Goal: Connect with others: Connect with other users

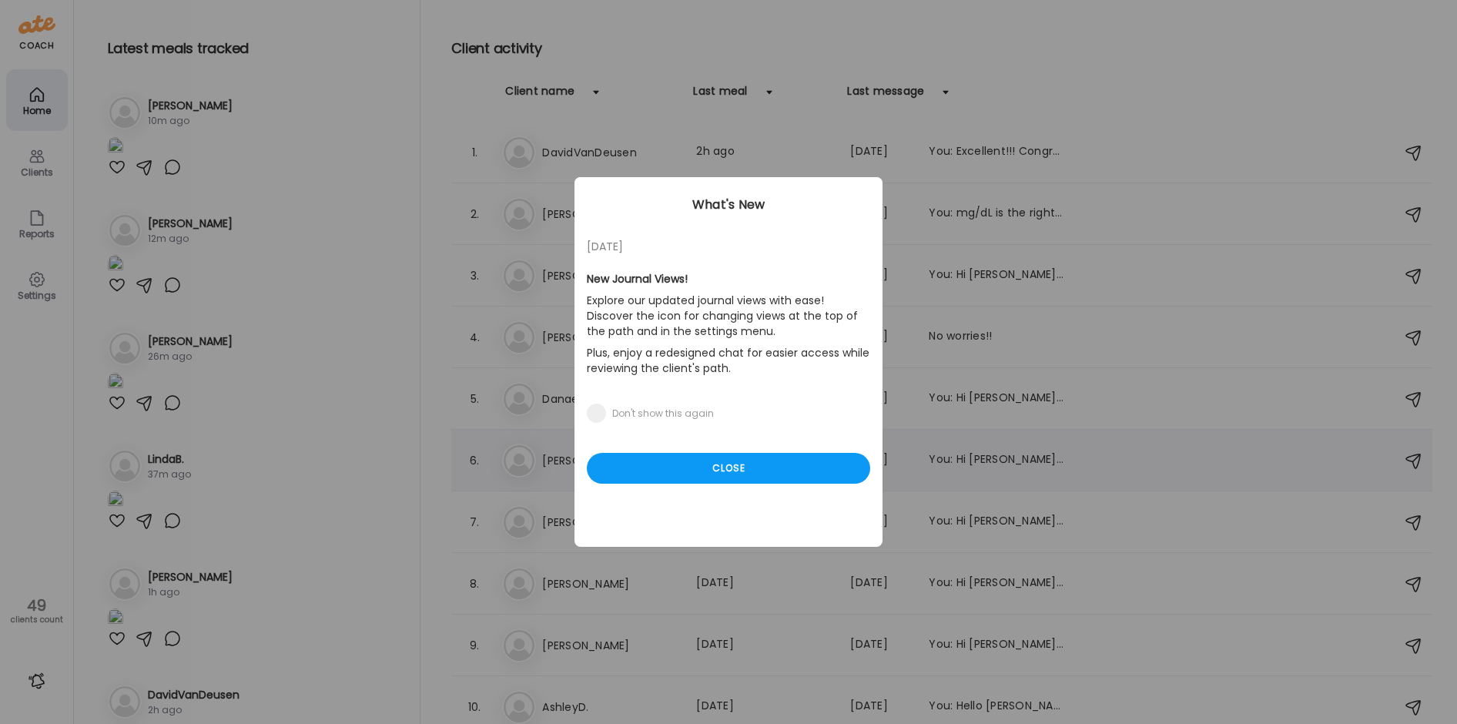
click at [756, 467] on div "Close" at bounding box center [728, 468] width 283 height 31
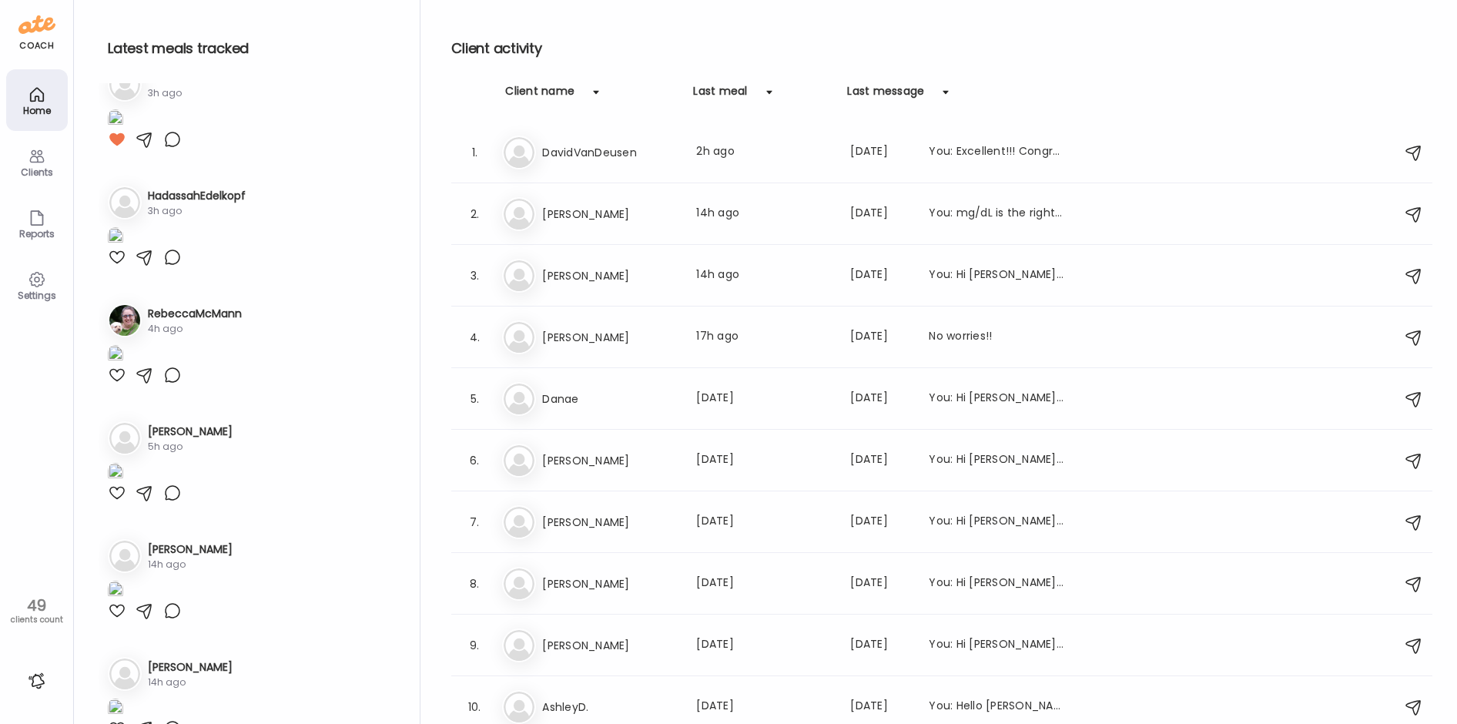
scroll to position [1078, 0]
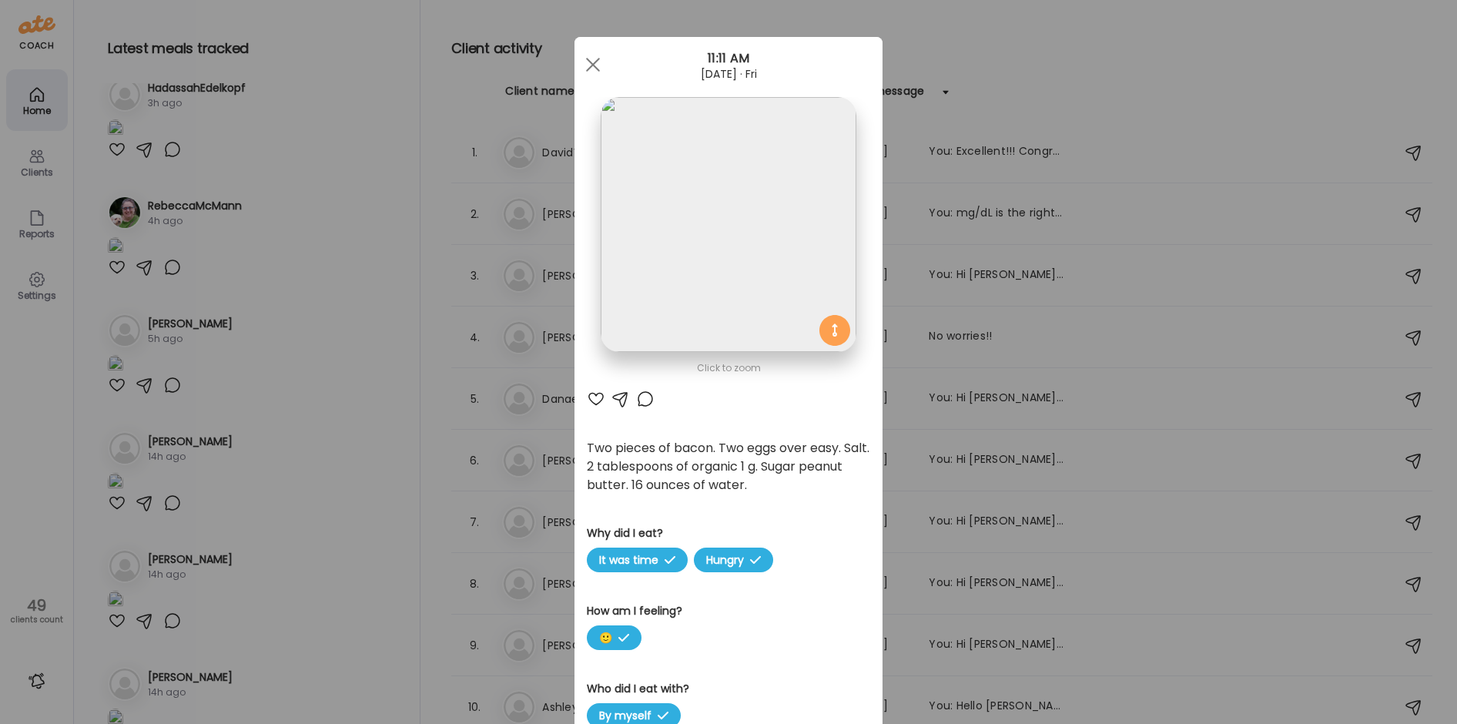
click at [639, 393] on div at bounding box center [645, 399] width 18 height 18
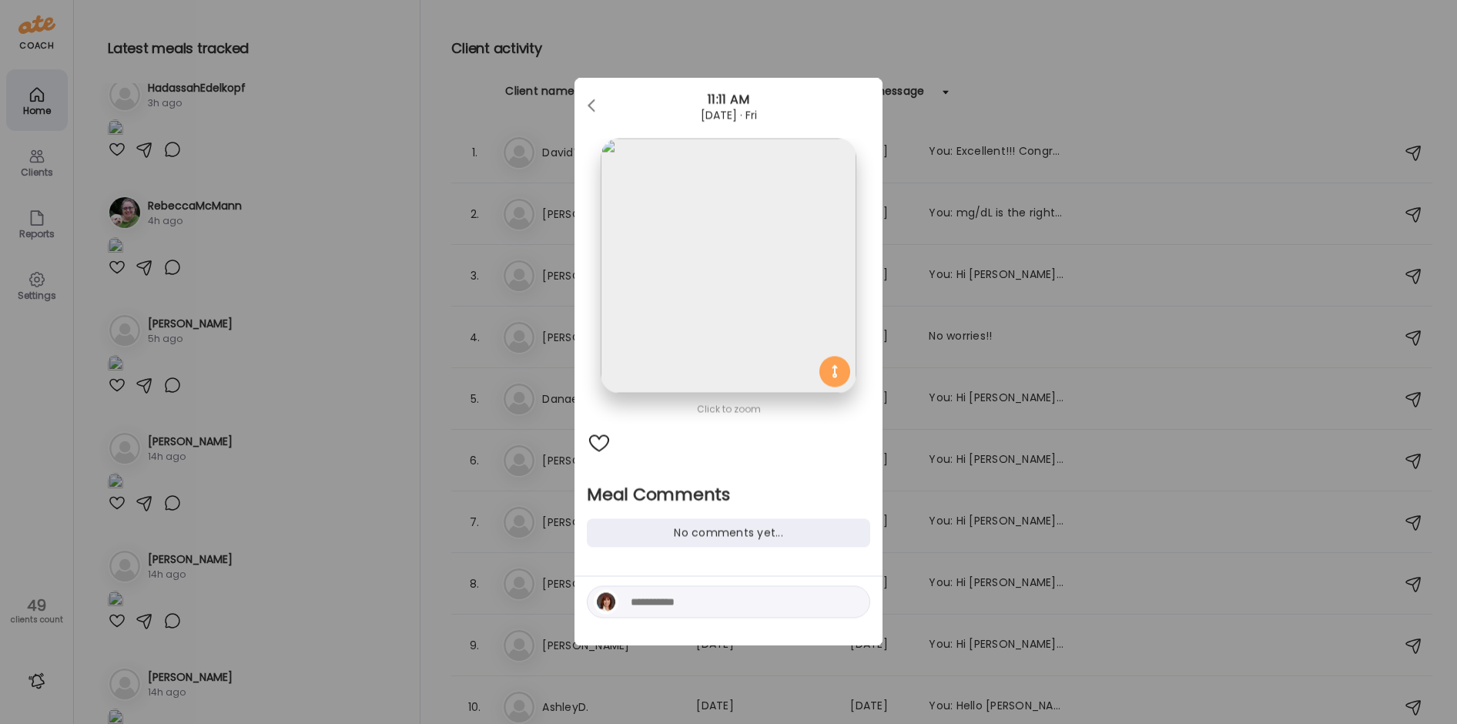
click at [659, 601] on textarea at bounding box center [735, 602] width 208 height 18
type textarea "**********"
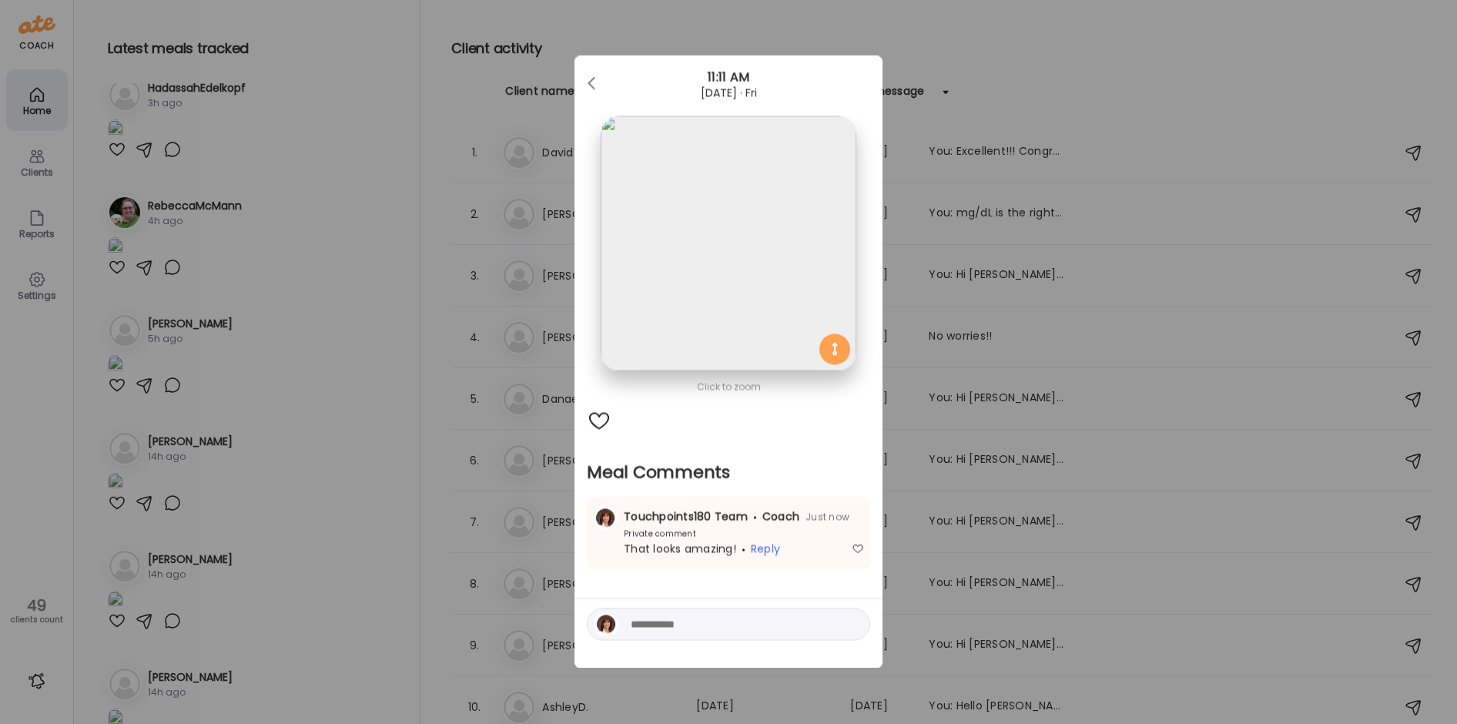
click at [333, 528] on div "Ate Coach Dashboard Wahoo! It’s official Take a moment to set up your Coach Pro…" at bounding box center [728, 362] width 1457 height 724
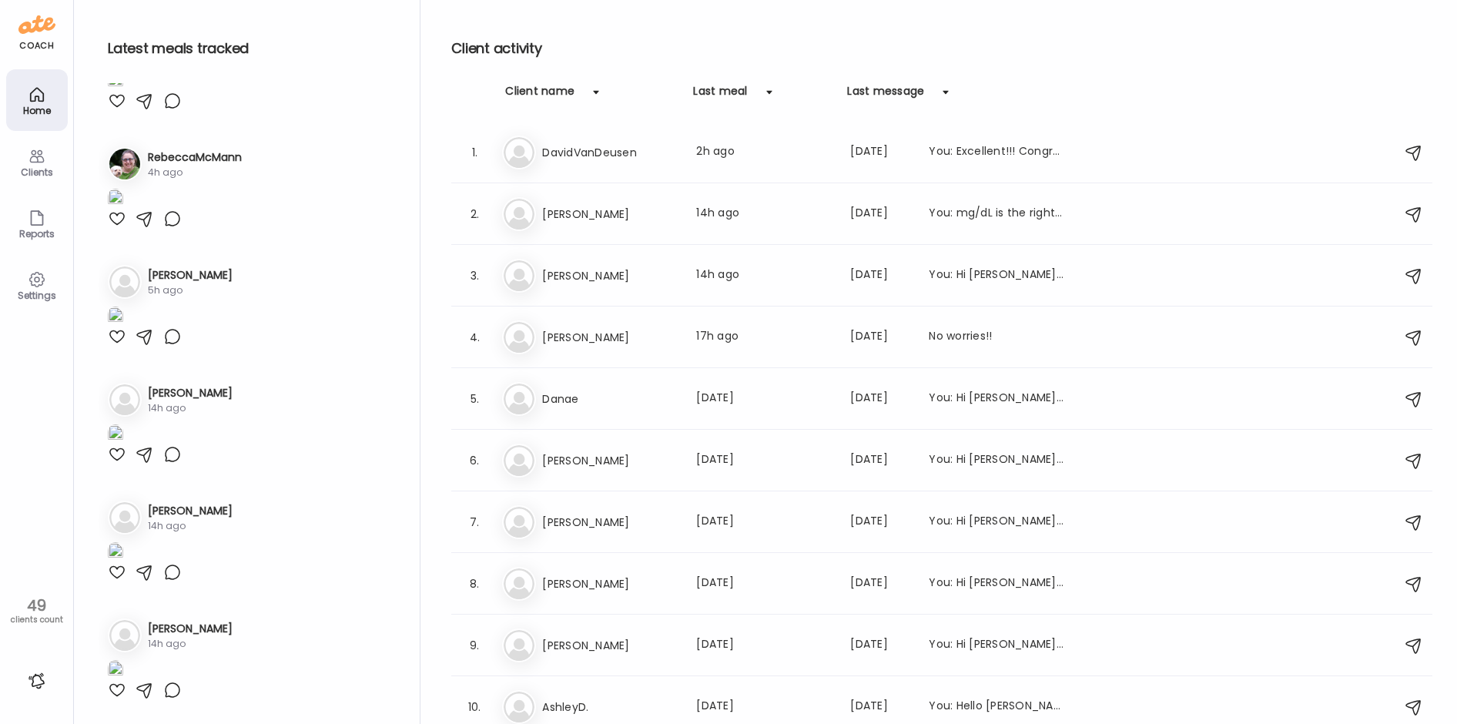
scroll to position [1386, 0]
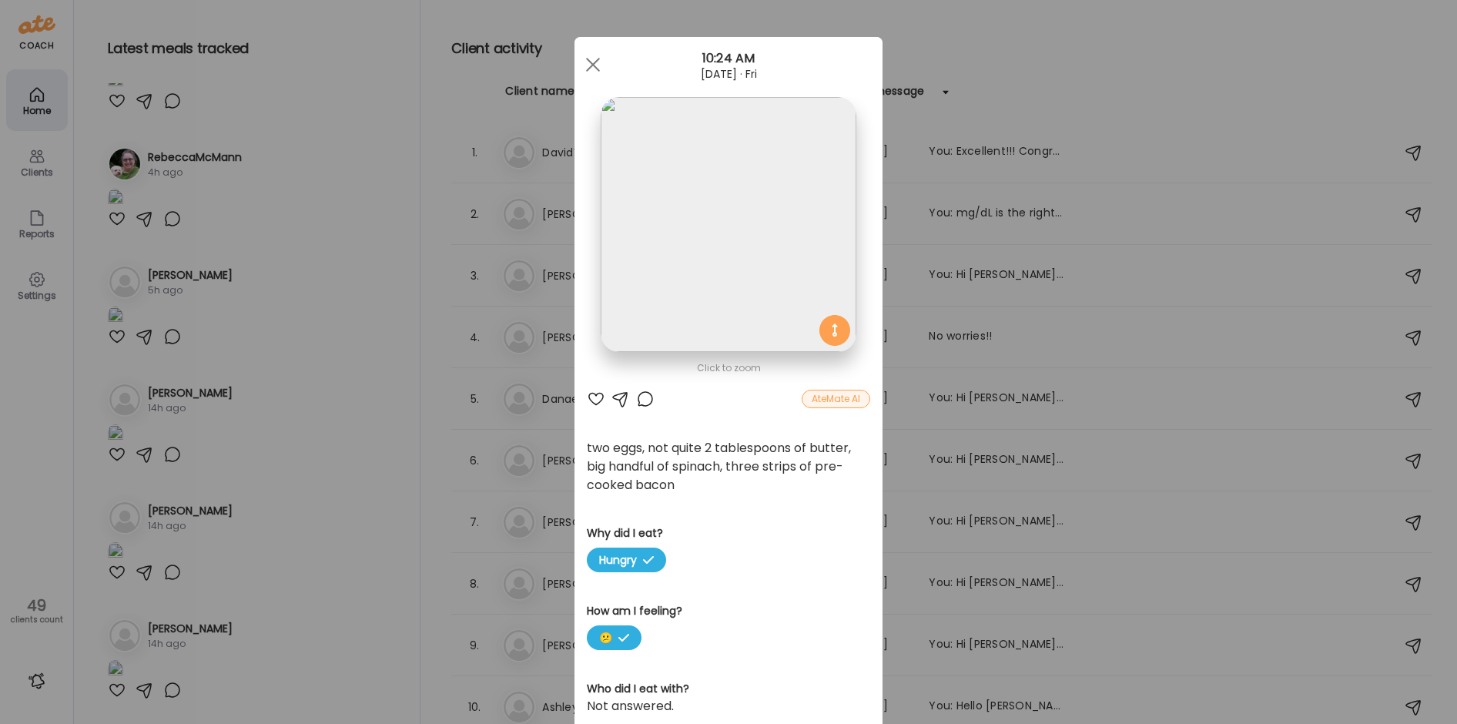
click at [316, 544] on div "Ate Coach Dashboard Wahoo! It’s official Take a moment to set up your Coach Pro…" at bounding box center [728, 362] width 1457 height 724
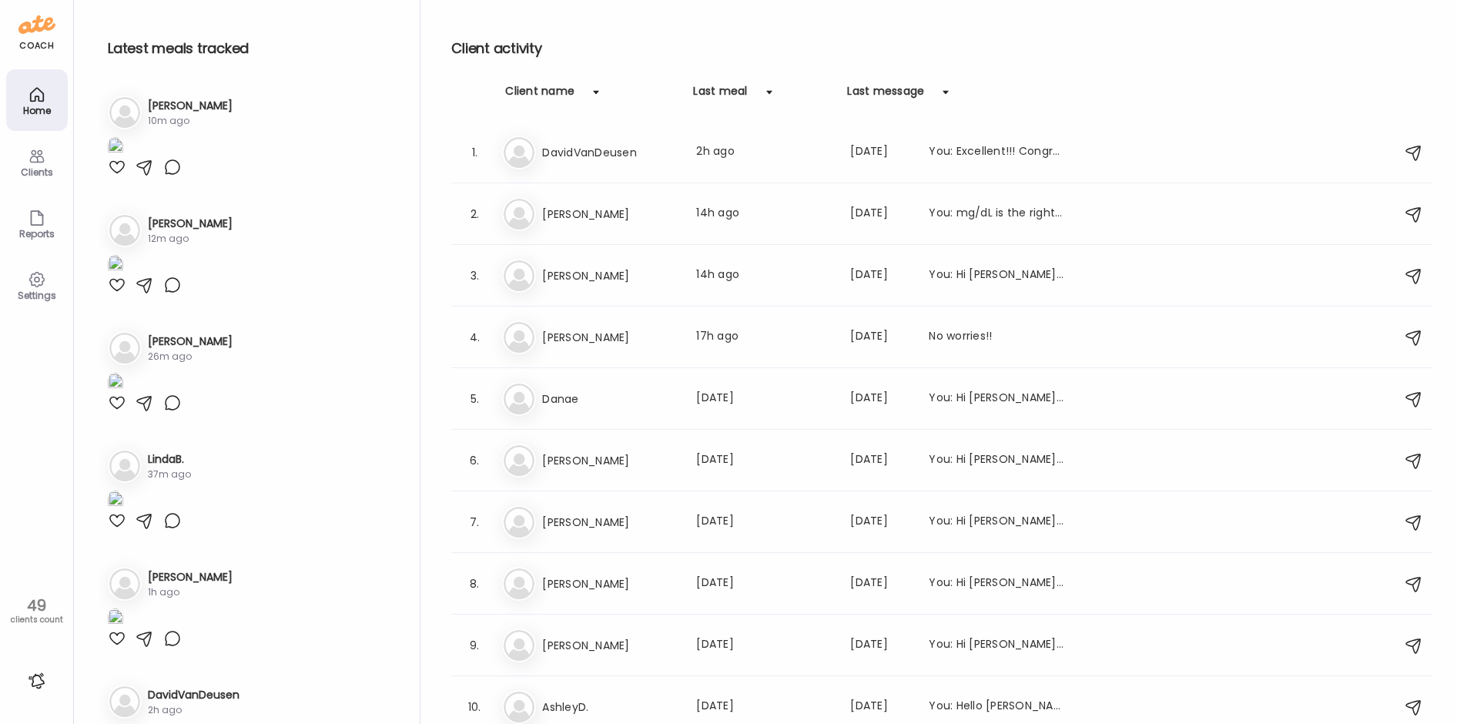
scroll to position [231, 0]
click at [123, 45] on img at bounding box center [115, 34] width 15 height 21
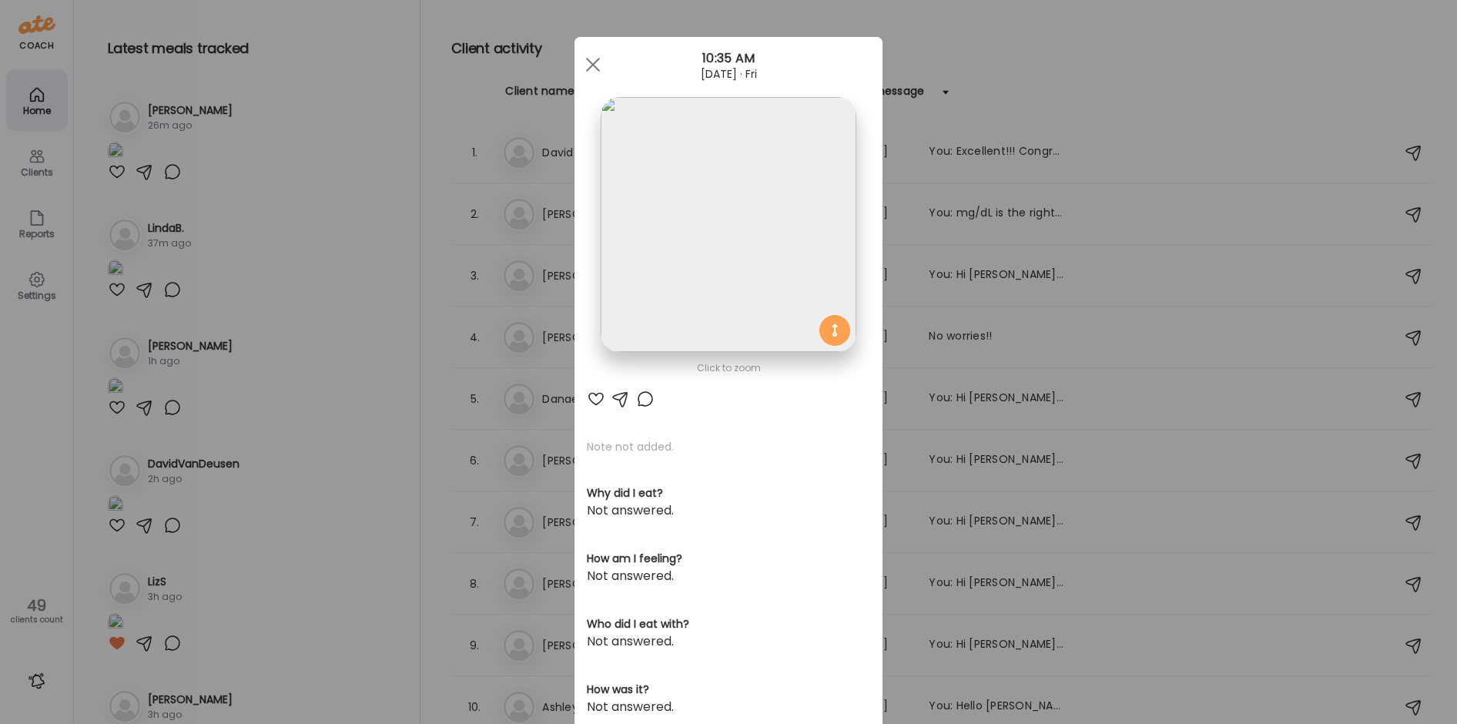
click at [751, 233] on img at bounding box center [728, 224] width 255 height 255
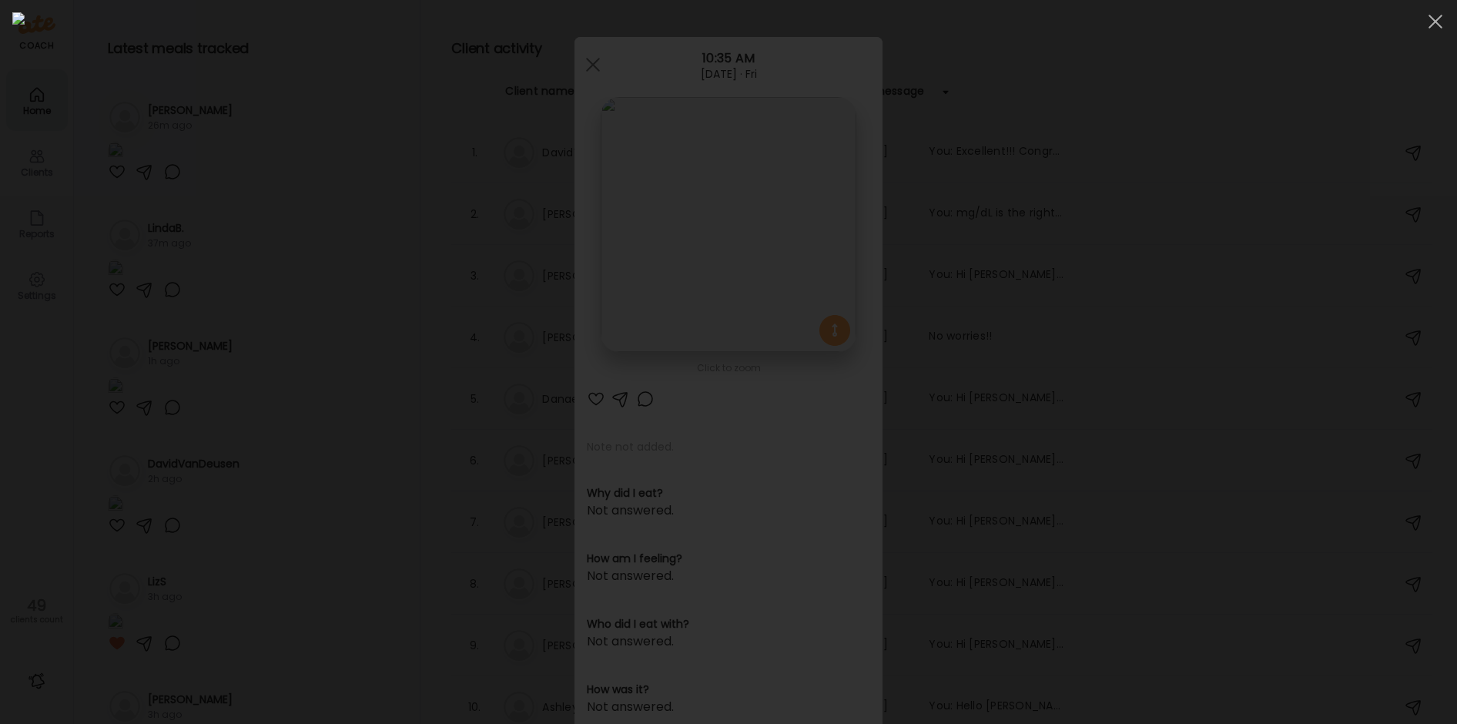
click at [242, 236] on div at bounding box center [728, 361] width 1432 height 699
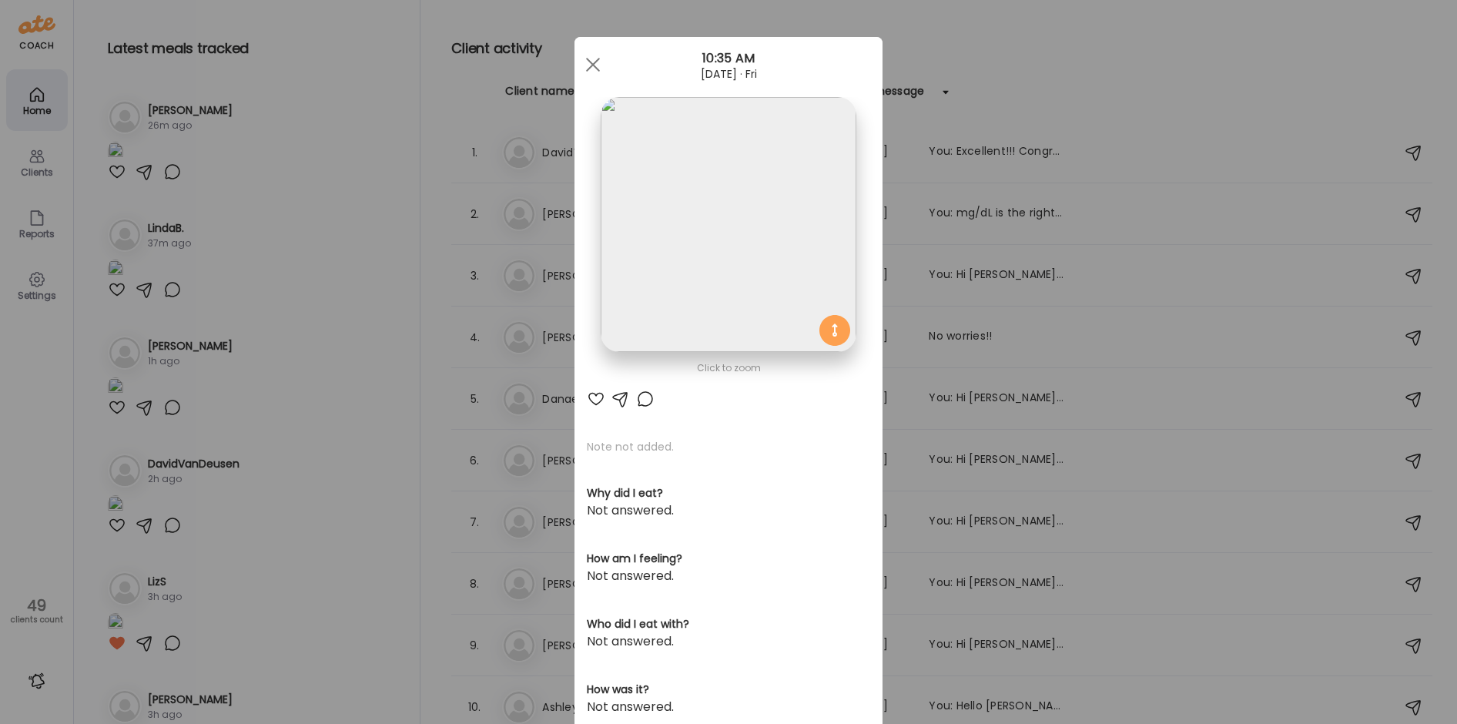
click at [285, 255] on div "Ate Coach Dashboard Wahoo! It’s official Take a moment to set up your Coach Pro…" at bounding box center [728, 362] width 1457 height 724
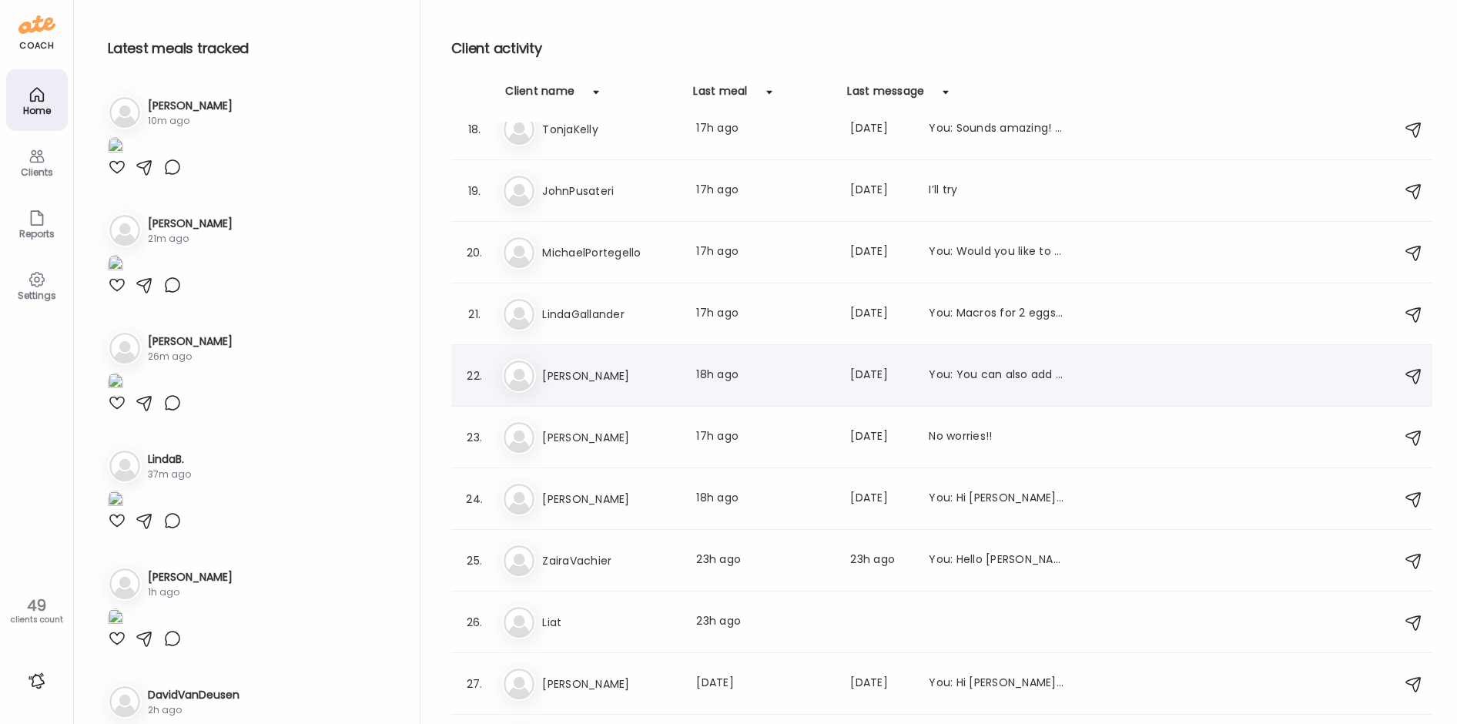
scroll to position [1078, 0]
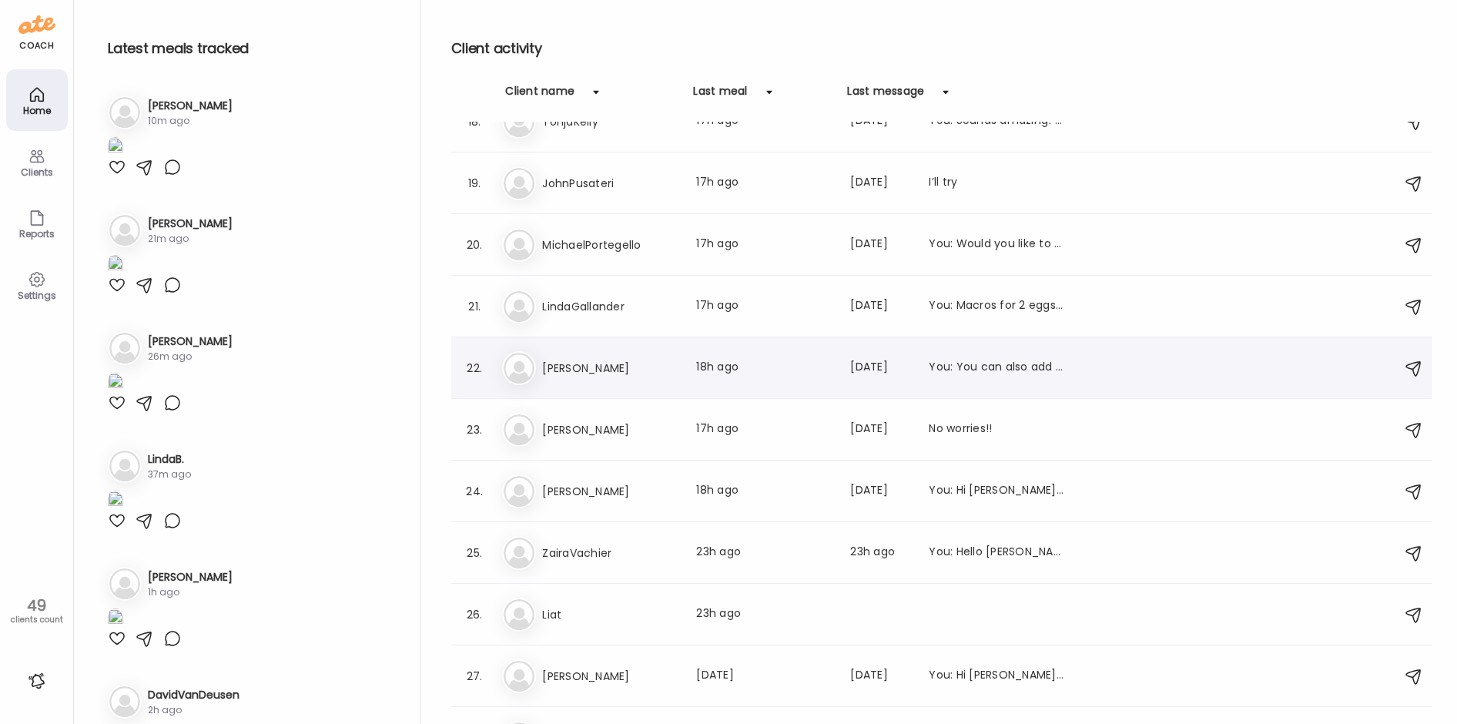
click at [610, 392] on div "22. Mo [PERSON_NAME] Last meal: 18h ago Last message: [DATE] You: You can also …" at bounding box center [941, 368] width 981 height 62
click at [566, 373] on h3 "[PERSON_NAME]" at bounding box center [610, 368] width 136 height 18
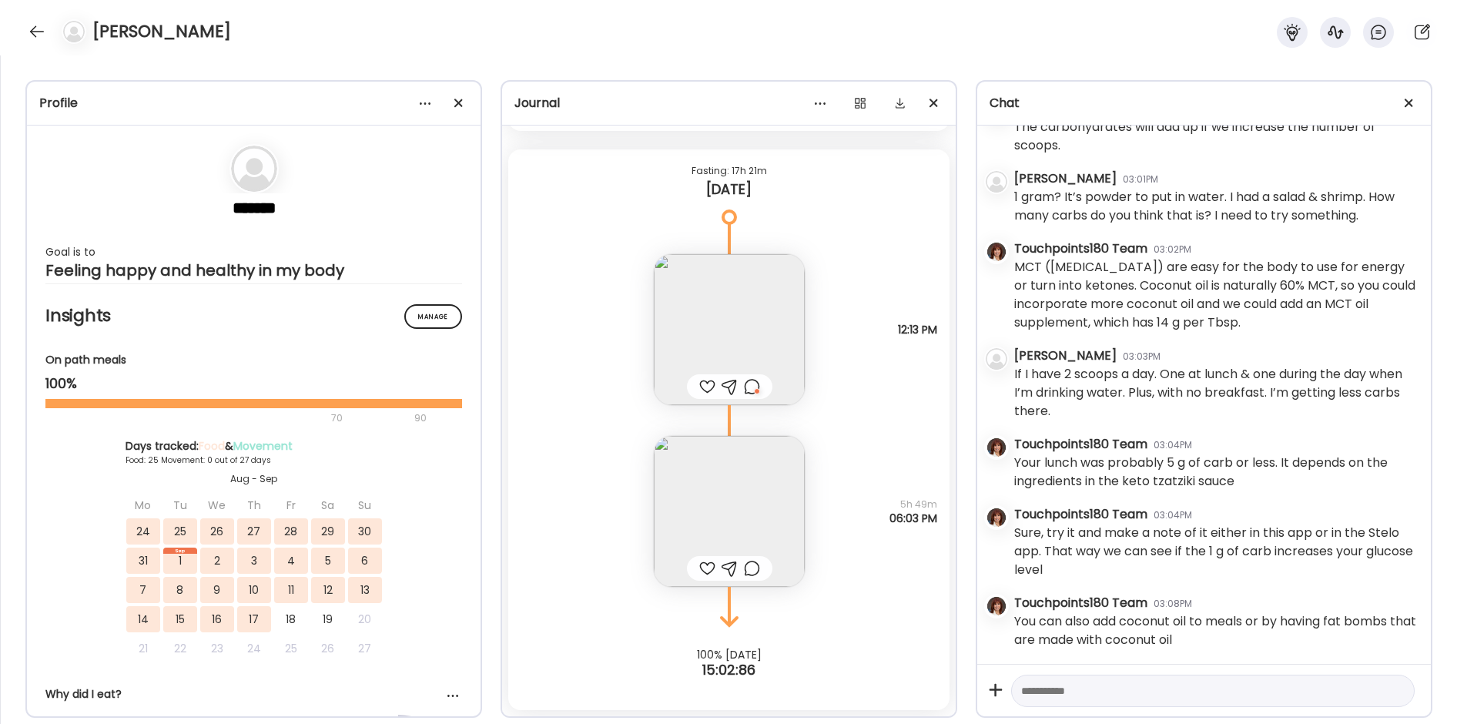
scroll to position [3426, 0]
click at [707, 513] on img at bounding box center [729, 511] width 151 height 151
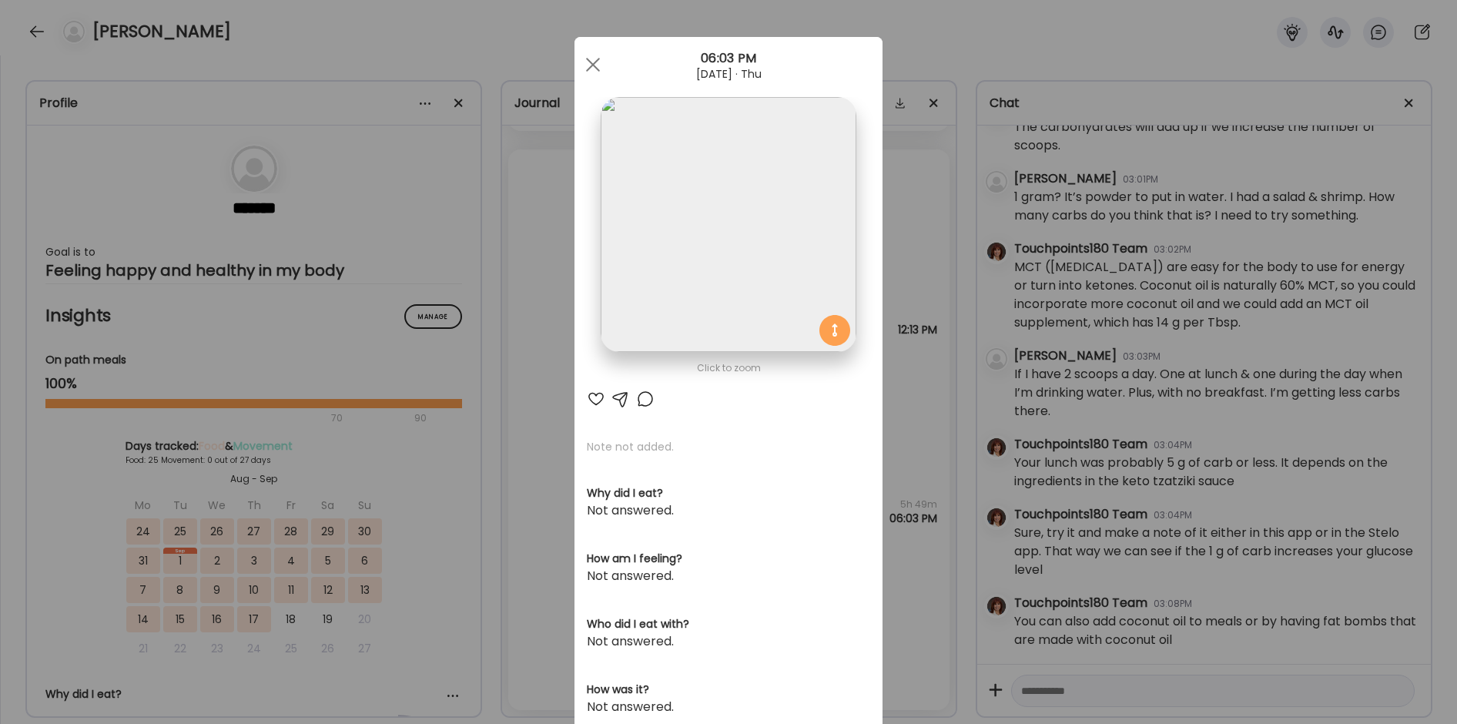
click at [674, 286] on img at bounding box center [728, 224] width 255 height 255
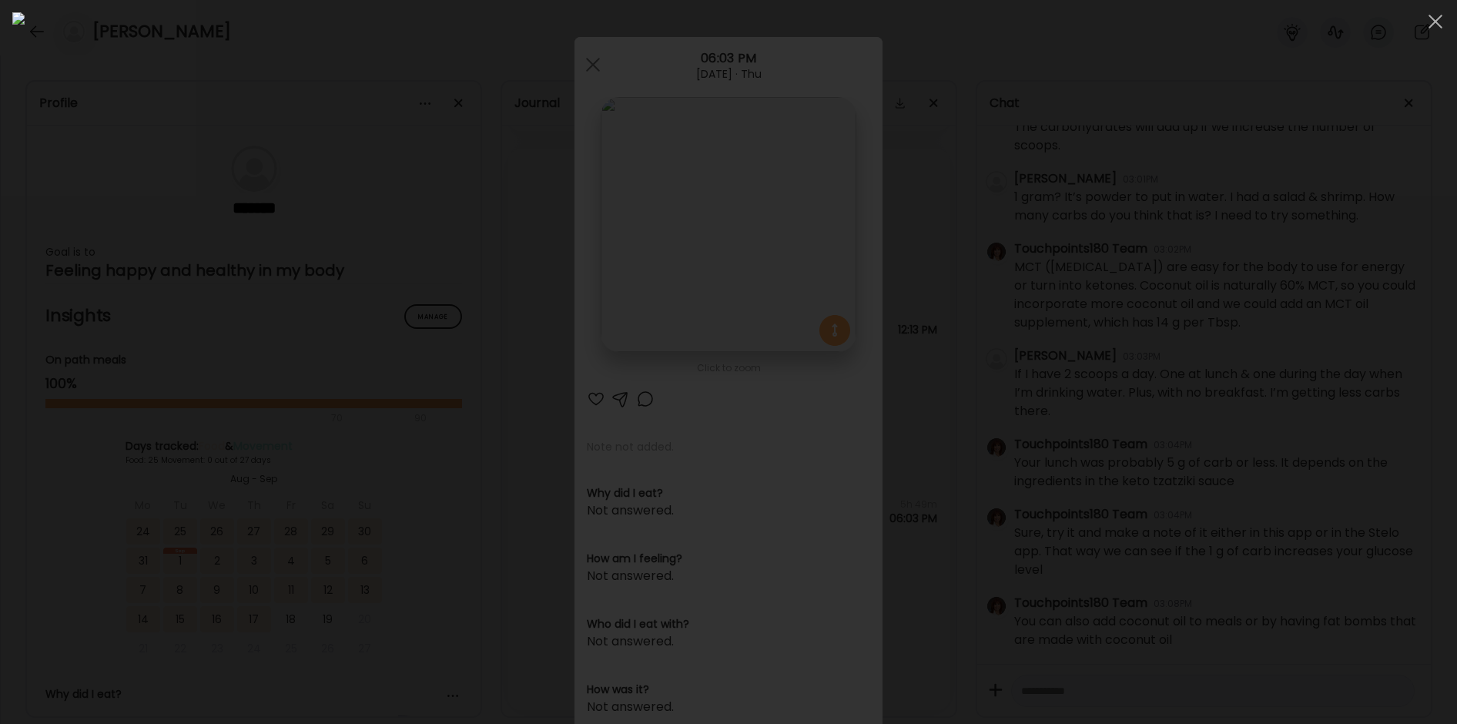
click at [674, 286] on img at bounding box center [728, 361] width 1432 height 699
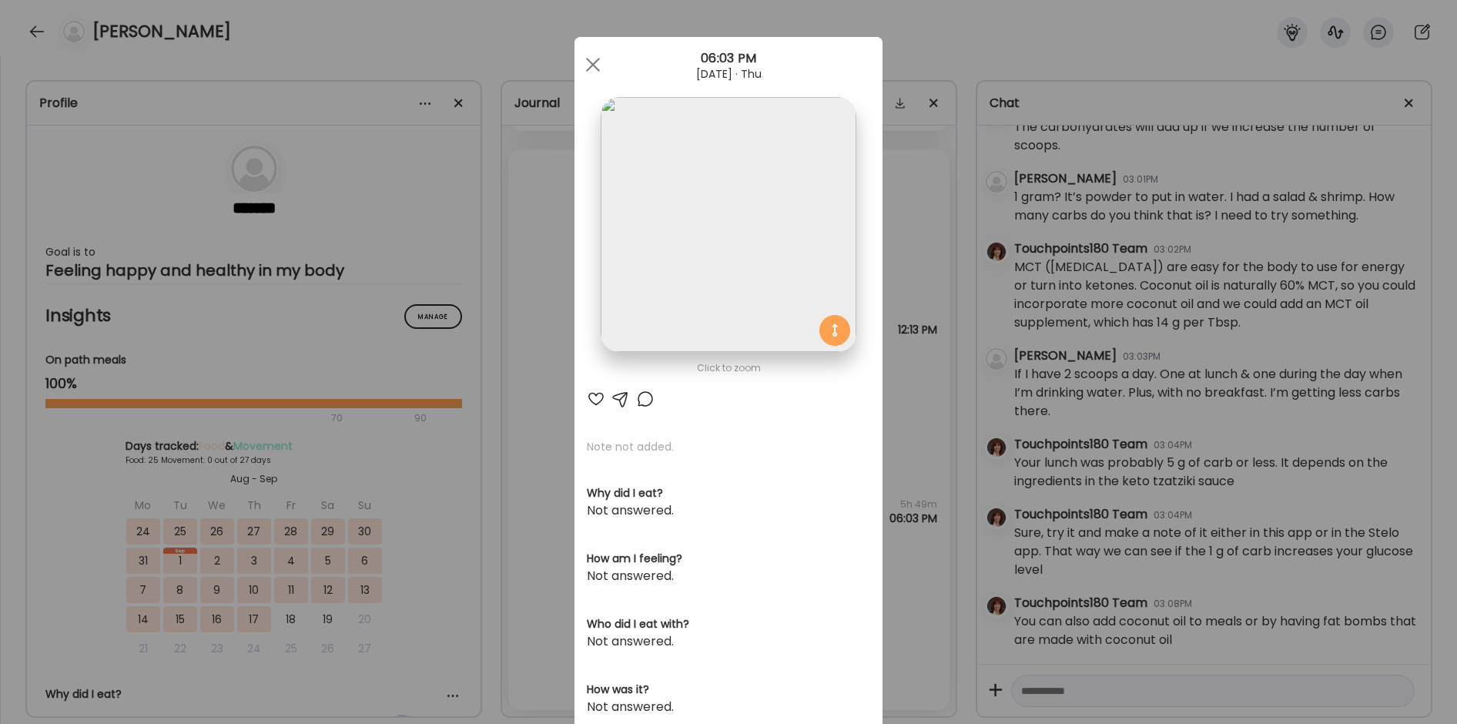
click at [691, 236] on img at bounding box center [728, 224] width 255 height 255
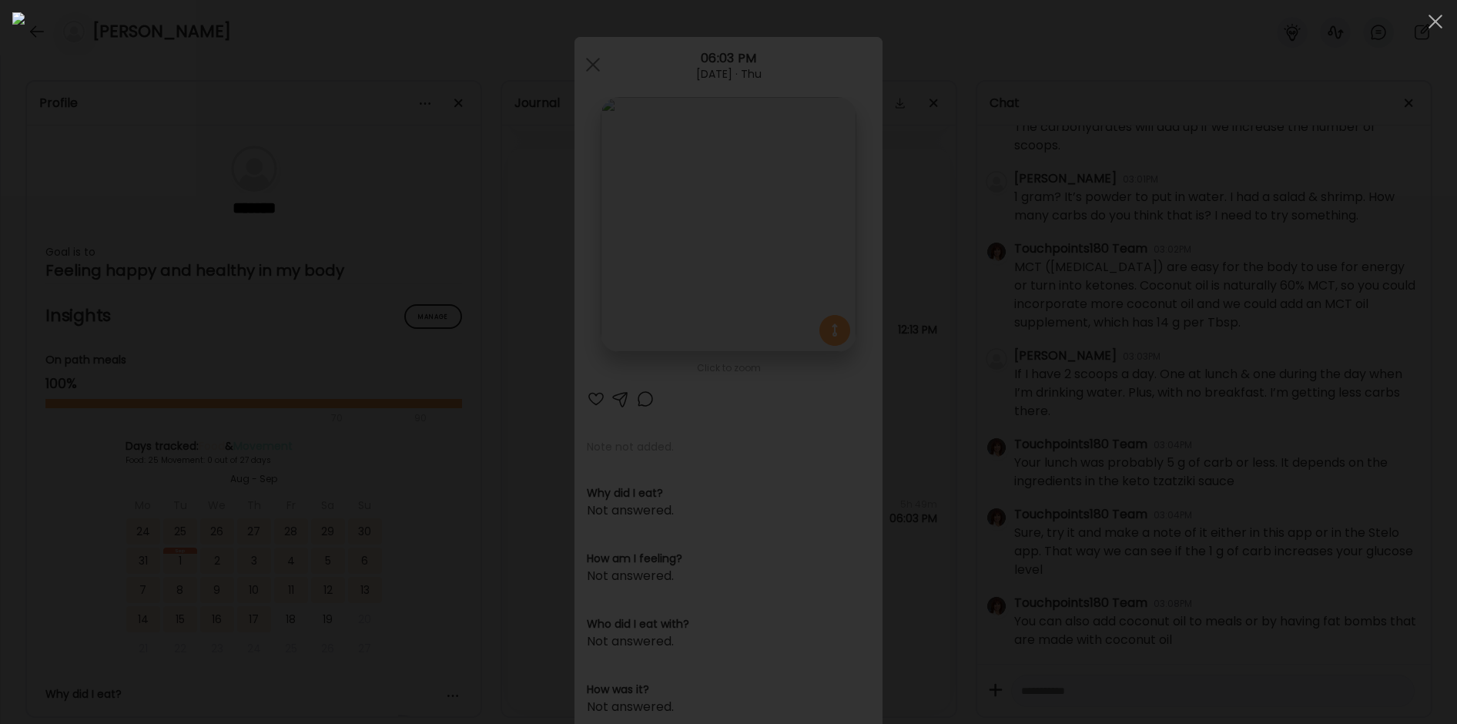
click at [691, 236] on img at bounding box center [728, 361] width 1432 height 699
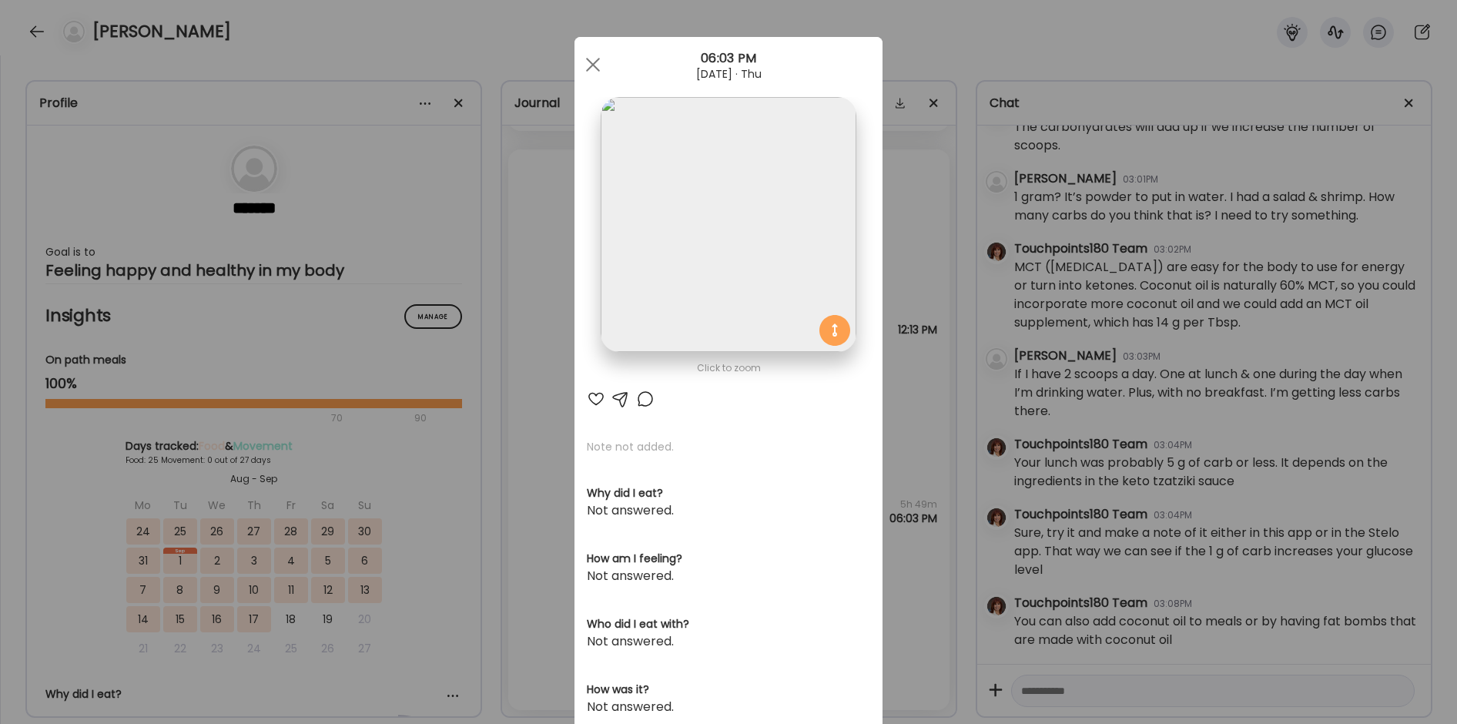
click at [925, 288] on div "Ate Coach Dashboard Wahoo! It’s official Take a moment to set up your Coach Pro…" at bounding box center [728, 362] width 1457 height 724
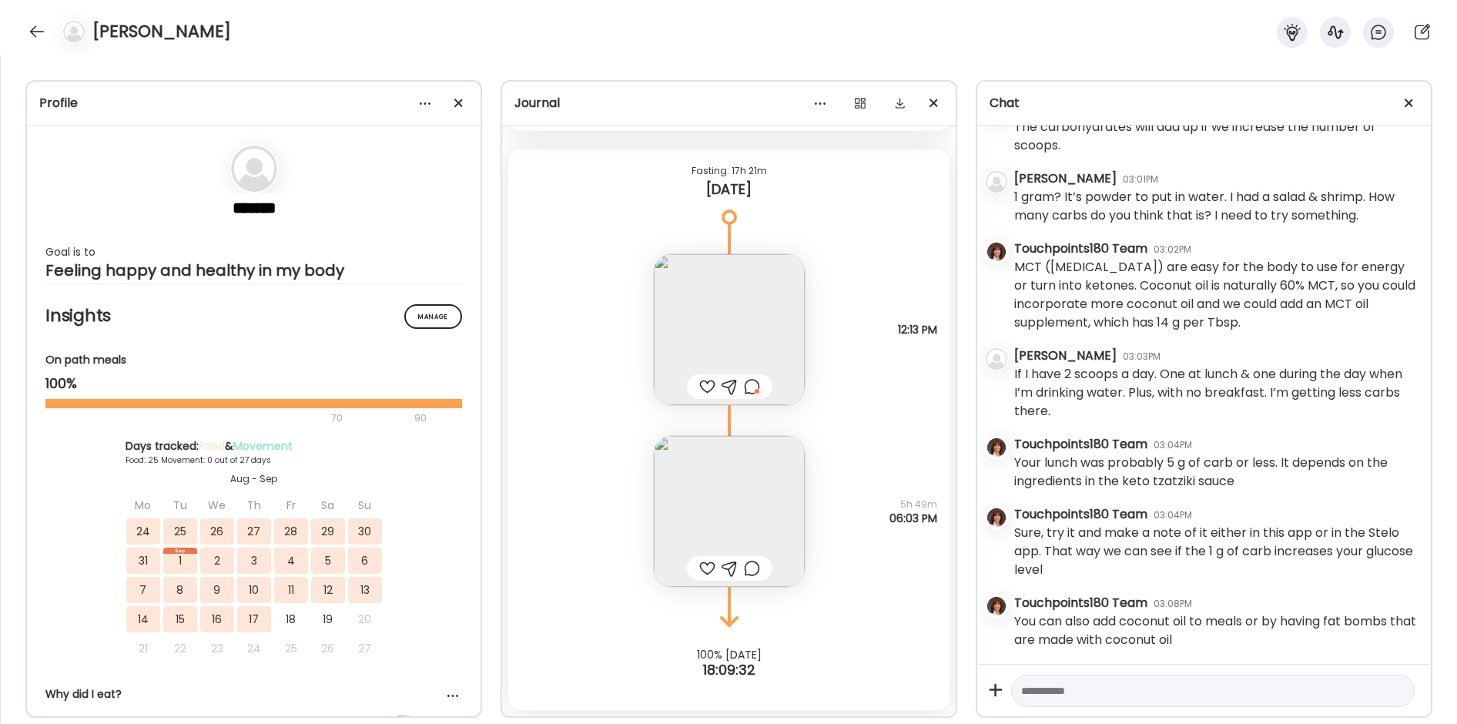
click at [730, 331] on img at bounding box center [729, 329] width 151 height 151
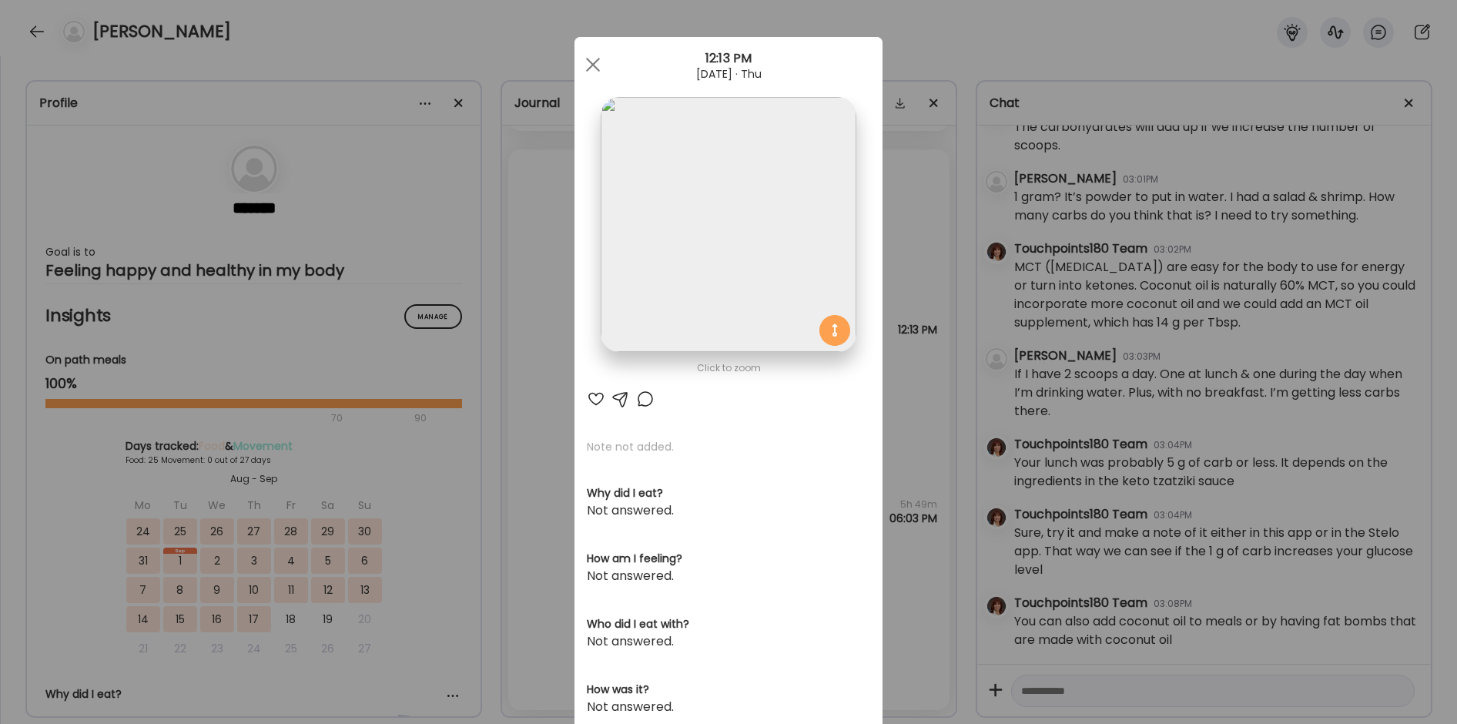
click at [534, 426] on div "Ate Coach Dashboard Wahoo! It’s official Take a moment to set up your Coach Pro…" at bounding box center [728, 362] width 1457 height 724
